Goal: Task Accomplishment & Management: Use online tool/utility

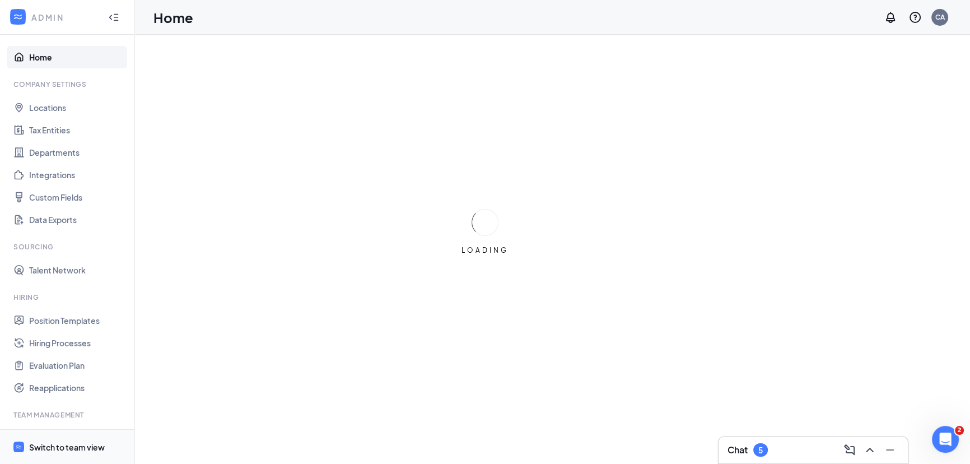
click at [88, 439] on span "Switch to team view" at bounding box center [77, 447] width 96 height 34
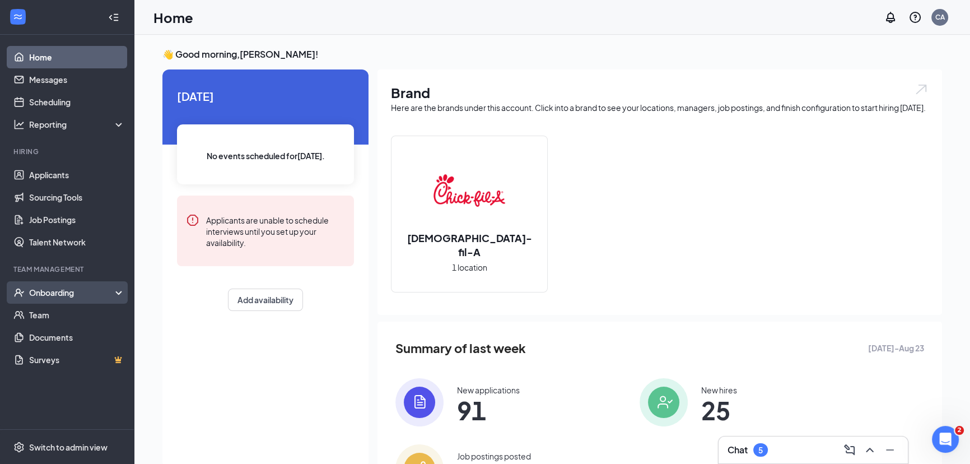
click at [81, 297] on div "Onboarding" at bounding box center [72, 292] width 86 height 11
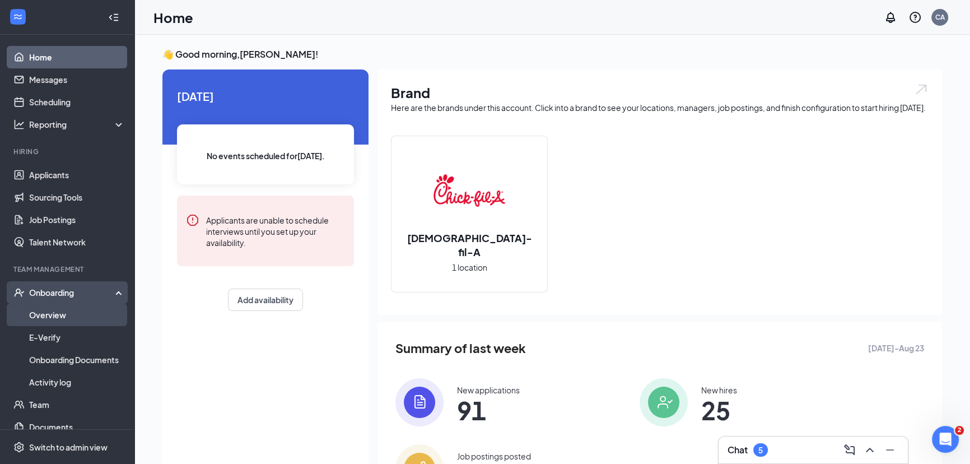
click at [78, 308] on link "Overview" at bounding box center [77, 315] width 96 height 22
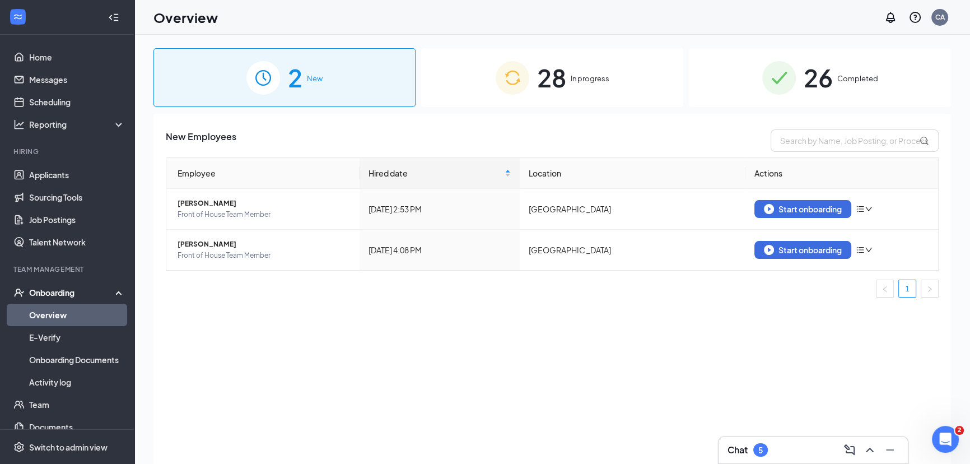
click at [567, 94] on div "28 In progress" at bounding box center [552, 77] width 262 height 59
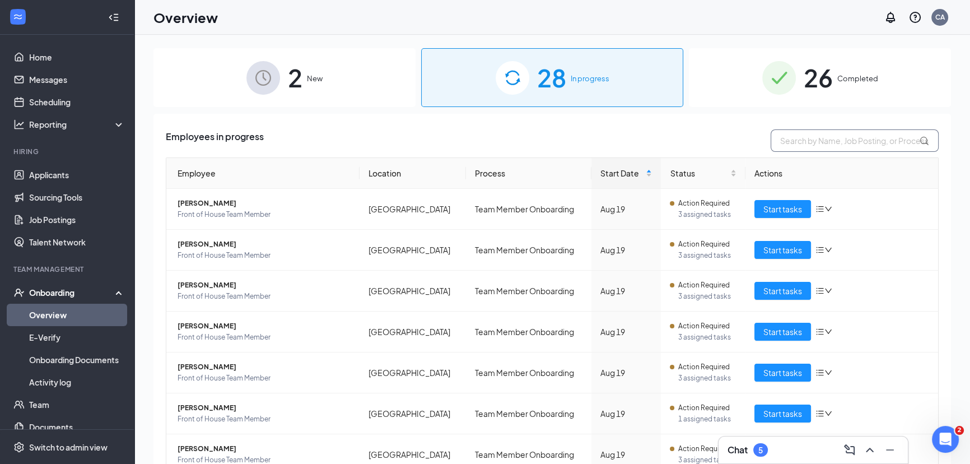
click at [820, 139] on input "text" at bounding box center [855, 140] width 168 height 22
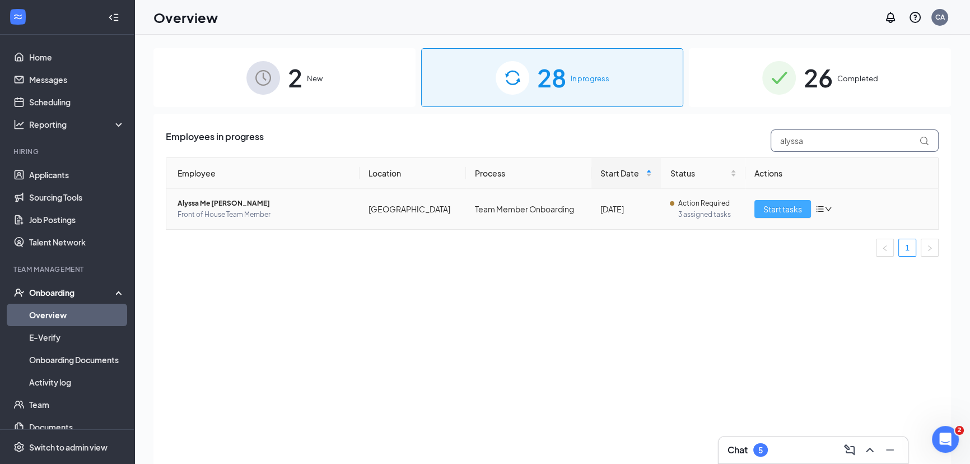
type input "alyssa"
click at [782, 205] on span "Start tasks" at bounding box center [782, 209] width 39 height 12
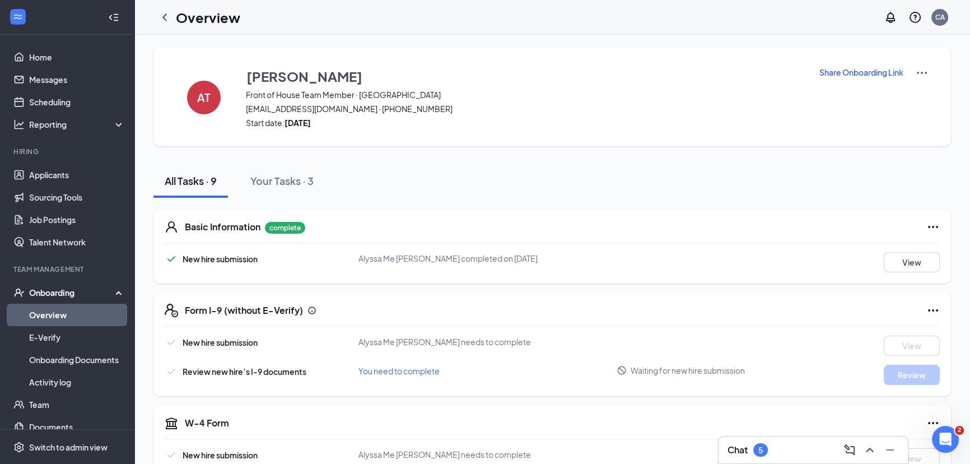
click at [481, 174] on div "All Tasks · 9 Your Tasks · 3" at bounding box center [552, 181] width 798 height 34
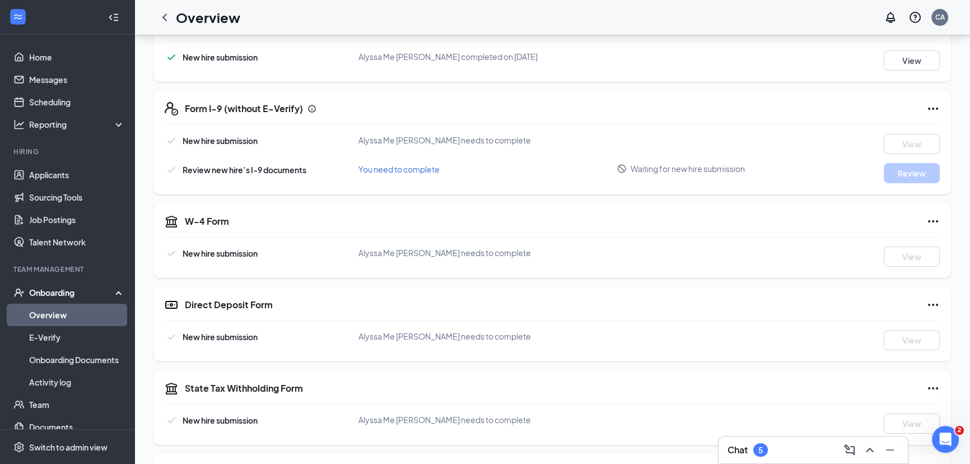
scroll to position [203, 0]
click at [538, 178] on div "Review new hire’s I-9 documents You need to complete Waiting for new hire submi…" at bounding box center [552, 171] width 775 height 20
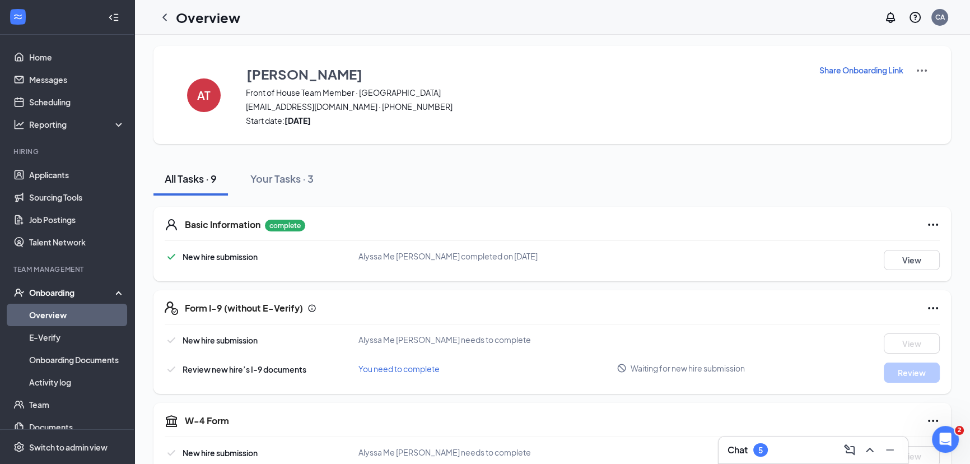
scroll to position [0, 0]
